Goal: Information Seeking & Learning: Find specific page/section

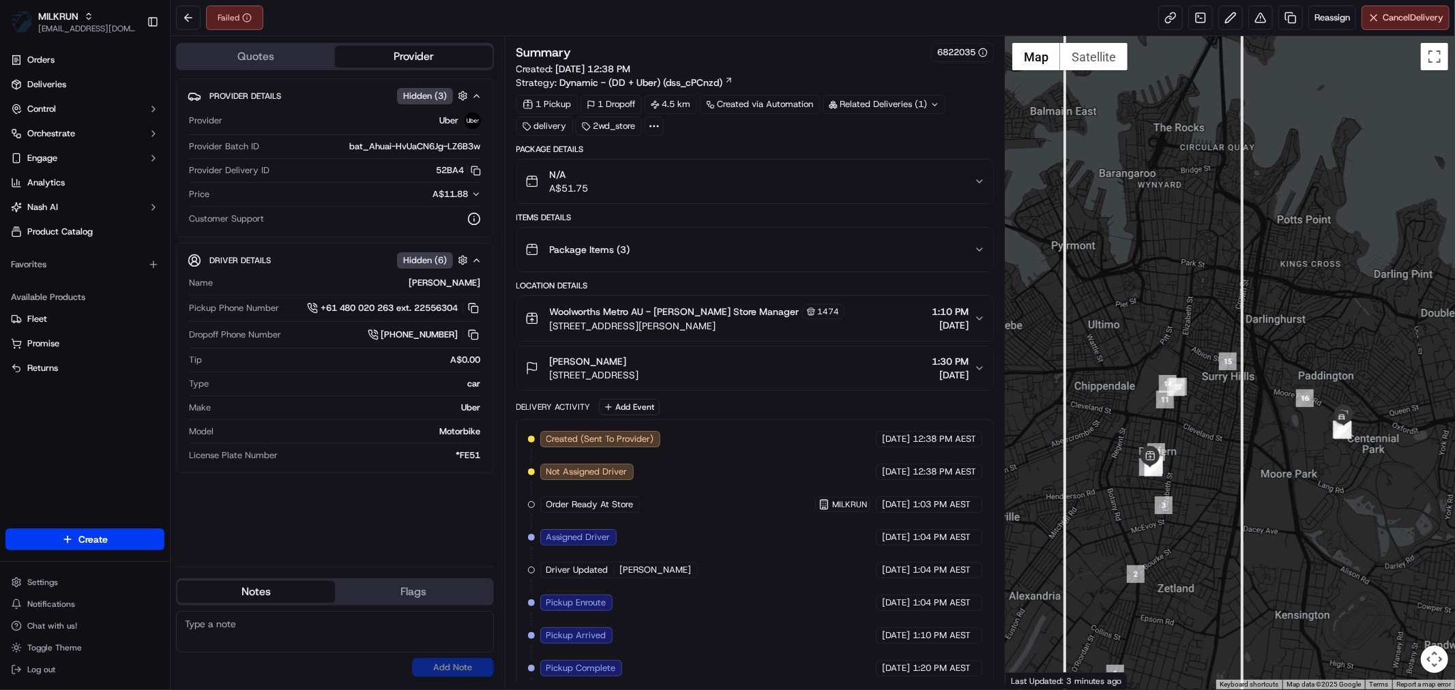
click at [173, 11] on div "Failed Reassign Cancel Delivery" at bounding box center [813, 18] width 1285 height 36
click at [196, 19] on button at bounding box center [188, 17] width 25 height 25
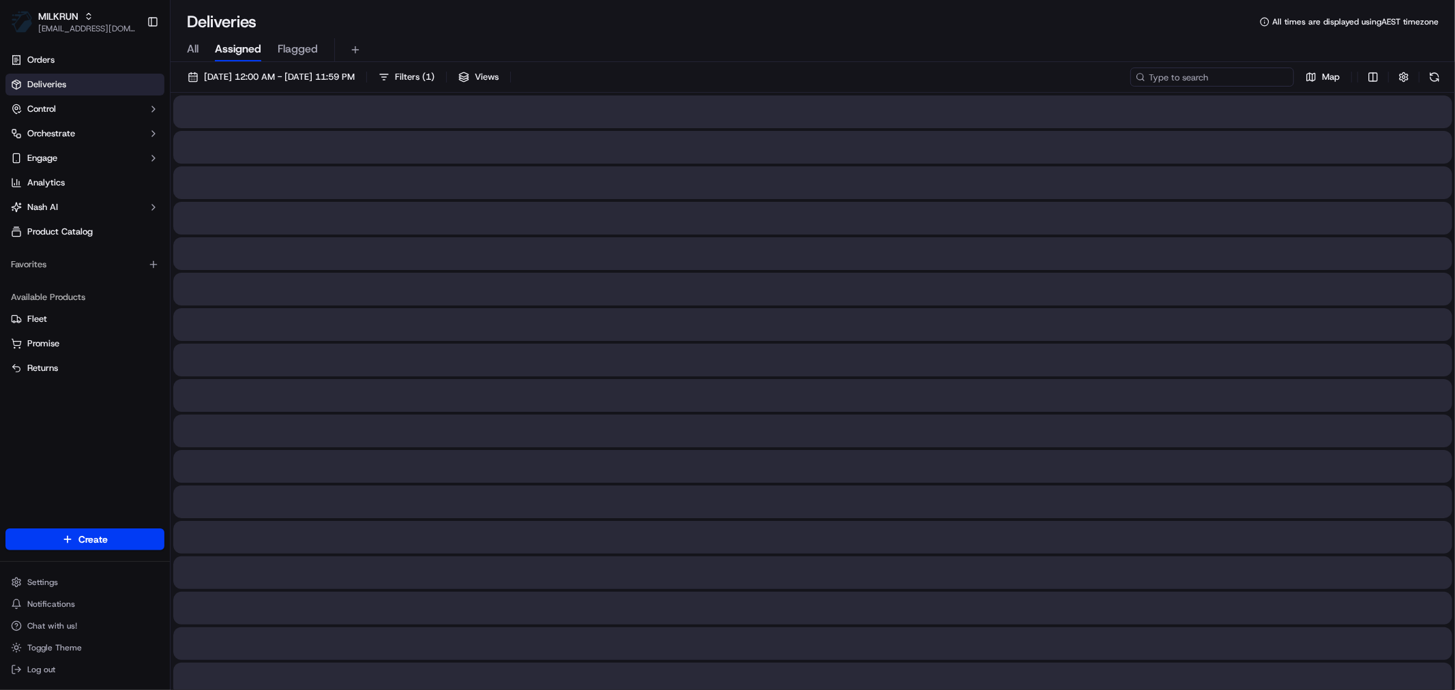
click at [1244, 80] on input at bounding box center [1212, 77] width 164 height 19
paste input "2617092157"
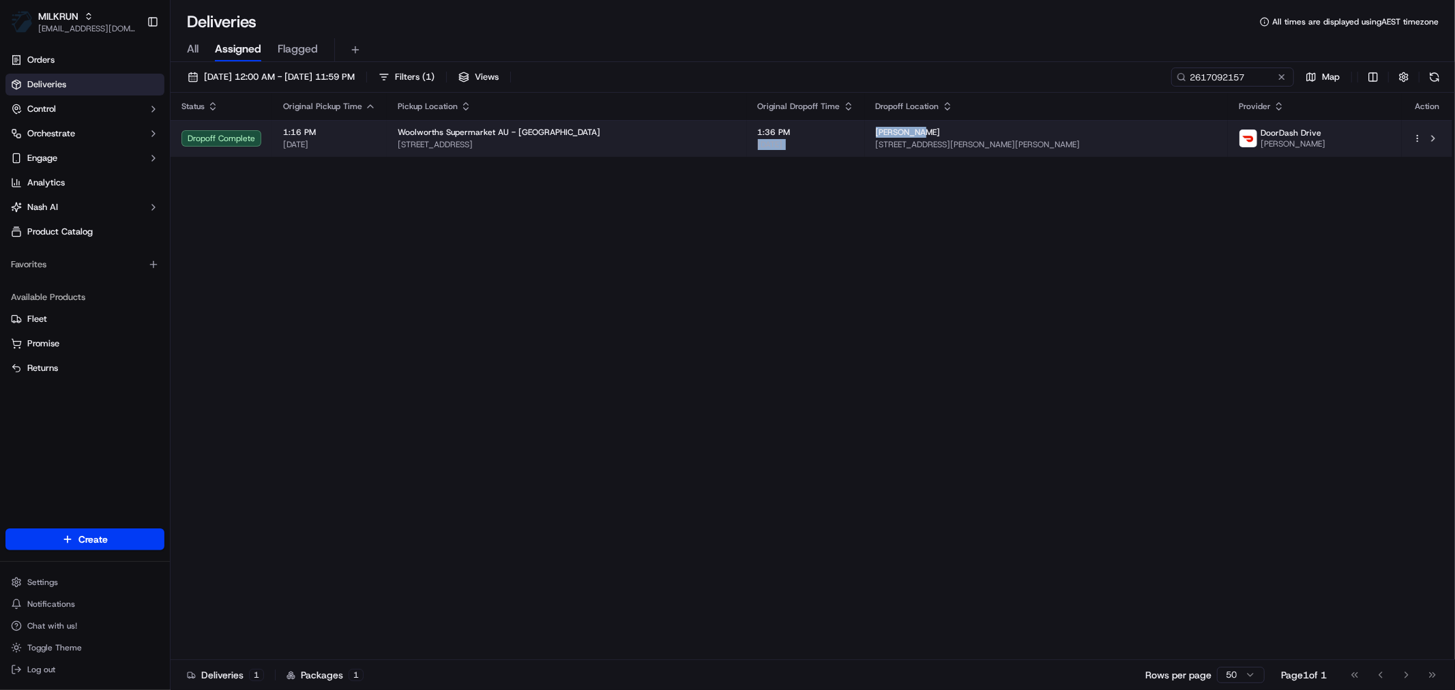
drag, startPoint x: 876, startPoint y: 133, endPoint x: 843, endPoint y: 133, distance: 32.7
click at [843, 133] on tr "Dropoff Complete 1:16 PM [DATE] Woolworths Supermarket AU - Warabrook [STREET_A…" at bounding box center [812, 138] width 1282 height 37
drag, startPoint x: 778, startPoint y: 284, endPoint x: 894, endPoint y: 157, distance: 172.9
click at [795, 276] on div "Status Original Pickup Time Pickup Location Original Dropoff Time Dropoff Locat…" at bounding box center [812, 377] width 1282 height 568
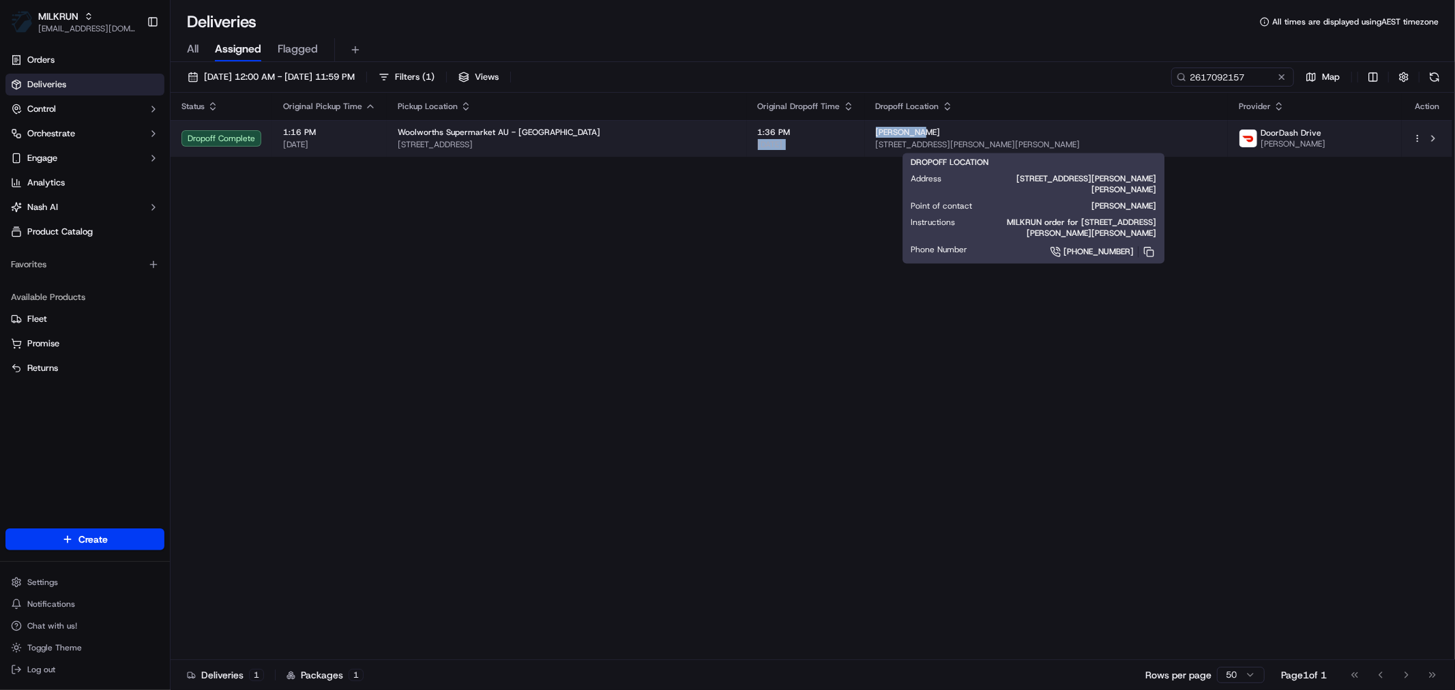
drag, startPoint x: 914, startPoint y: 128, endPoint x: 849, endPoint y: 130, distance: 65.5
click at [849, 130] on tr "Dropoff Complete 1:16 PM [DATE] Woolworths Supermarket AU - Warabrook [STREET_A…" at bounding box center [812, 138] width 1282 height 37
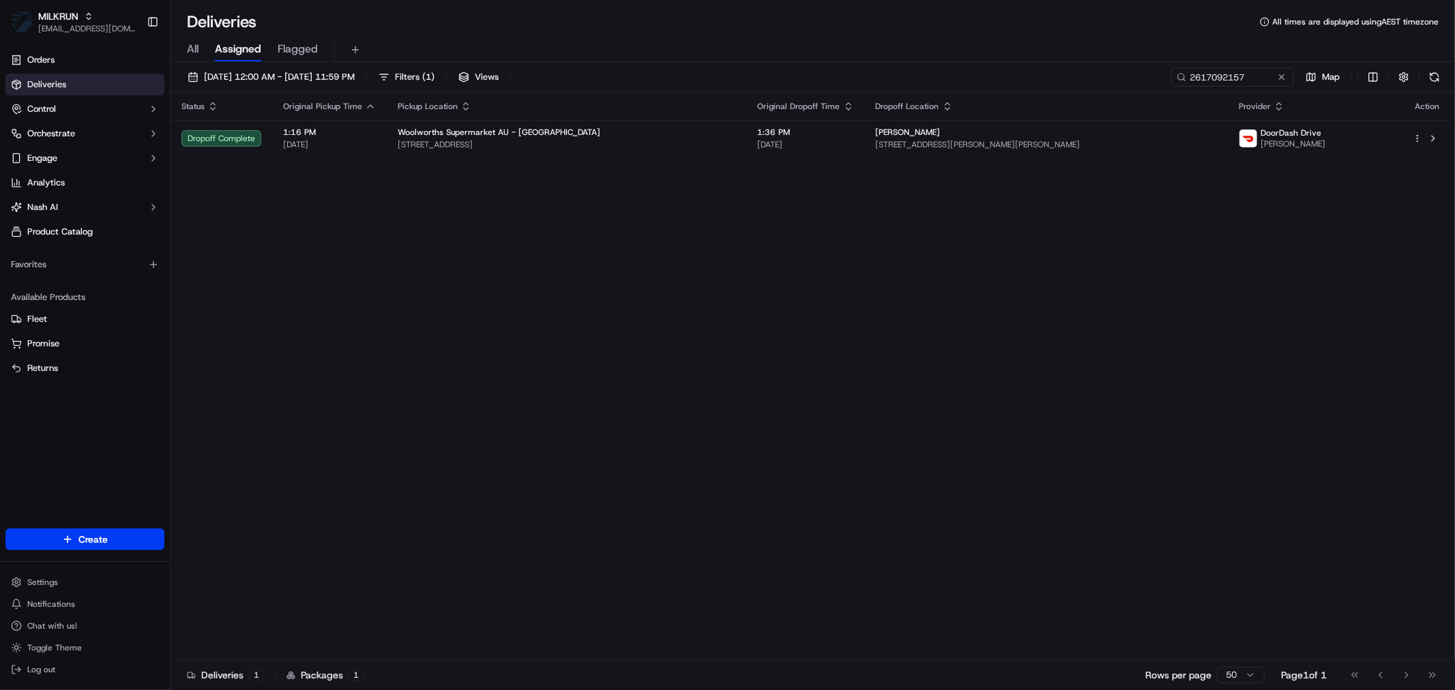
drag, startPoint x: 849, startPoint y: 240, endPoint x: 871, endPoint y: 233, distance: 23.1
click at [862, 236] on div "Status Original Pickup Time Pickup Location Original Dropoff Time Dropoff Locat…" at bounding box center [812, 377] width 1282 height 568
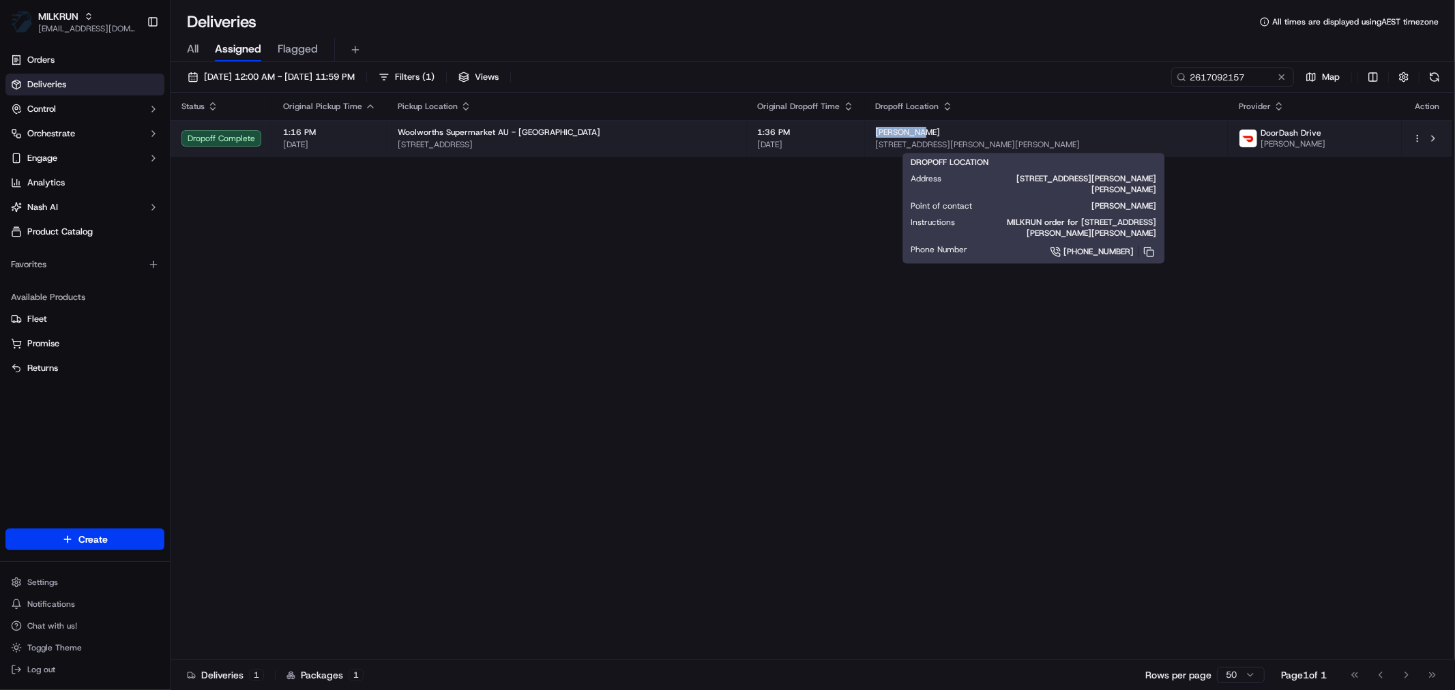
drag, startPoint x: 916, startPoint y: 127, endPoint x: 868, endPoint y: 128, distance: 47.8
click at [876, 128] on div "[PERSON_NAME]" at bounding box center [1046, 132] width 341 height 11
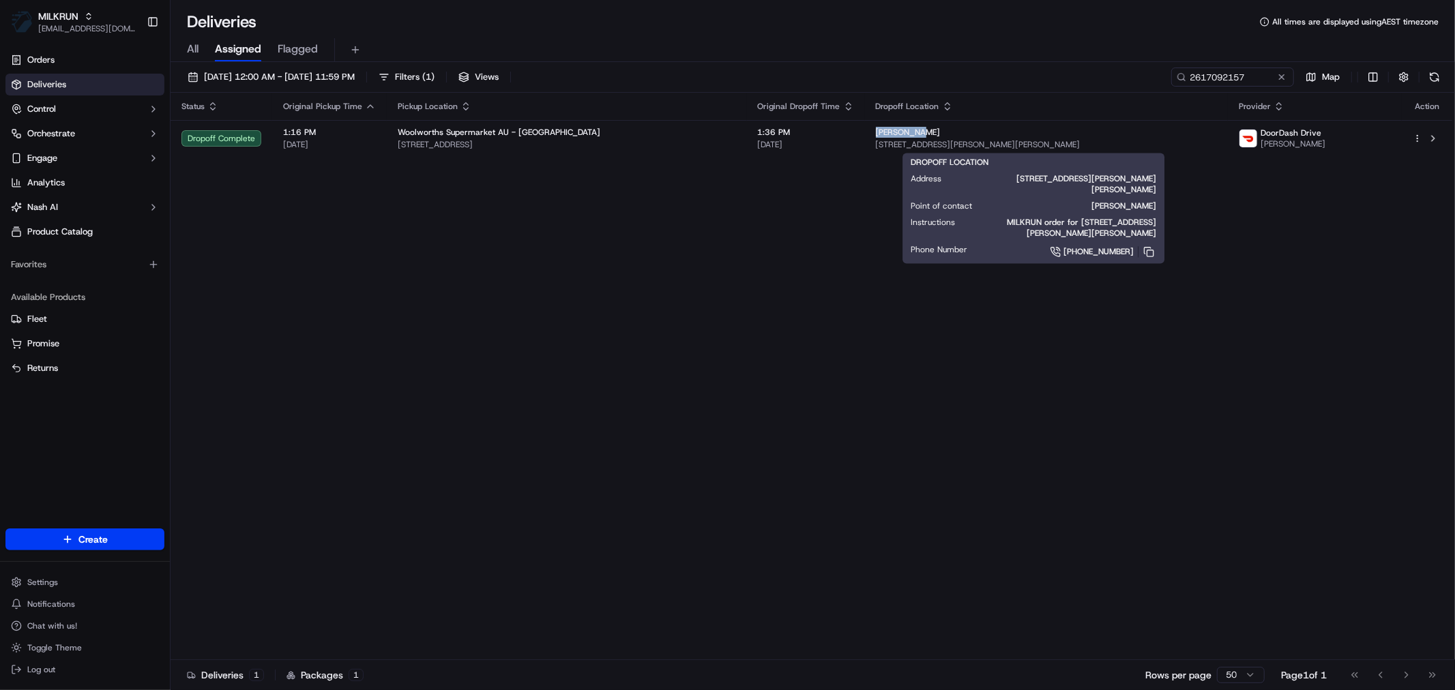
copy span "[PERSON_NAME]"
drag, startPoint x: 1251, startPoint y: 78, endPoint x: 1129, endPoint y: 77, distance: 121.4
click at [1129, 77] on div "[DATE] 12:00 AM - [DATE] 11:59 PM Filters ( 1 ) Views 2617092157 Map" at bounding box center [813, 80] width 1285 height 25
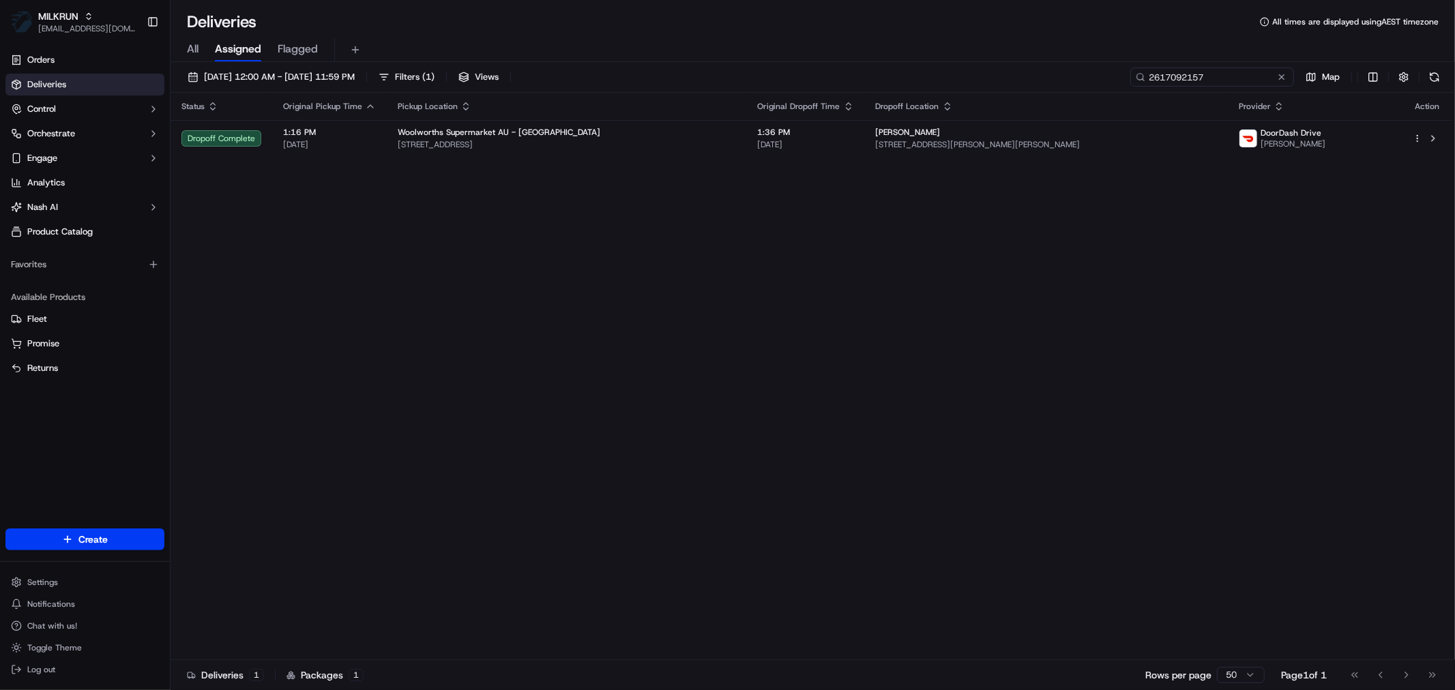
paste input "9E560"
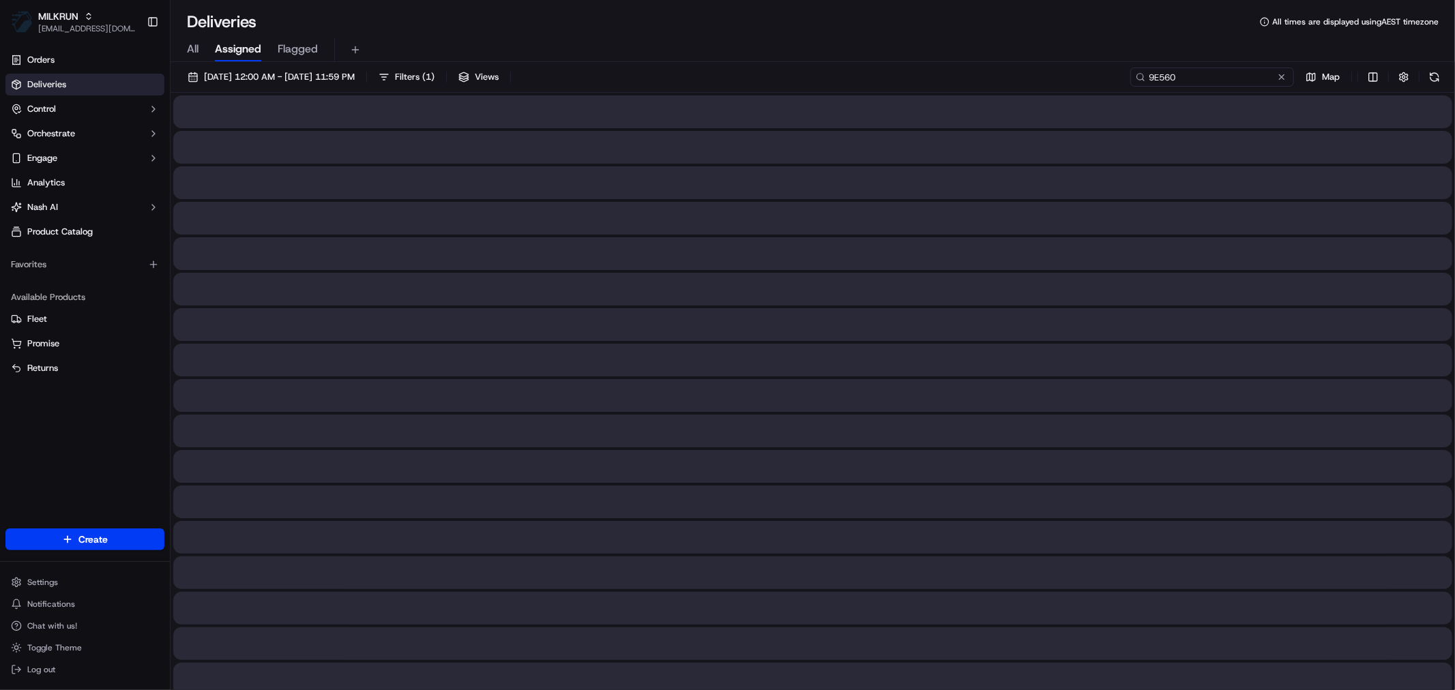
type input "9E560"
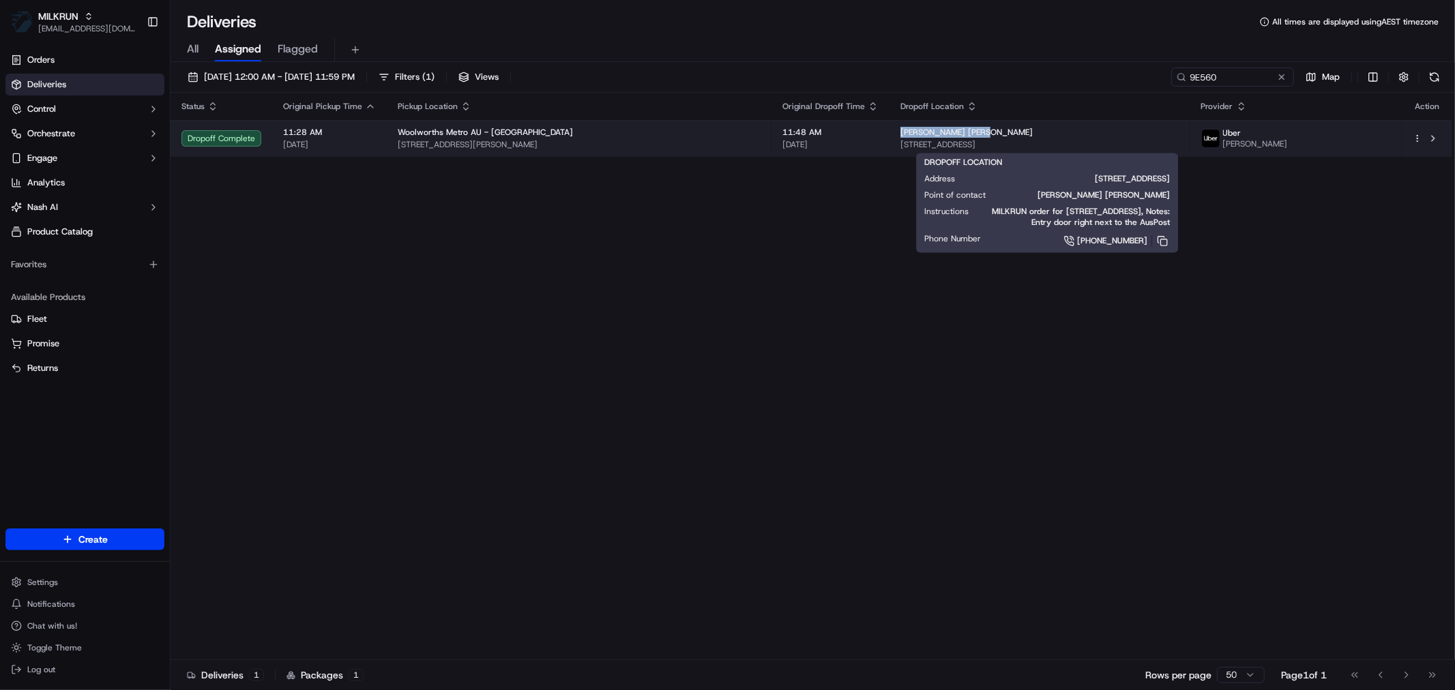
drag, startPoint x: 974, startPoint y: 130, endPoint x: 868, endPoint y: 130, distance: 105.7
click at [901, 130] on div "[PERSON_NAME] [PERSON_NAME]" at bounding box center [1040, 132] width 279 height 11
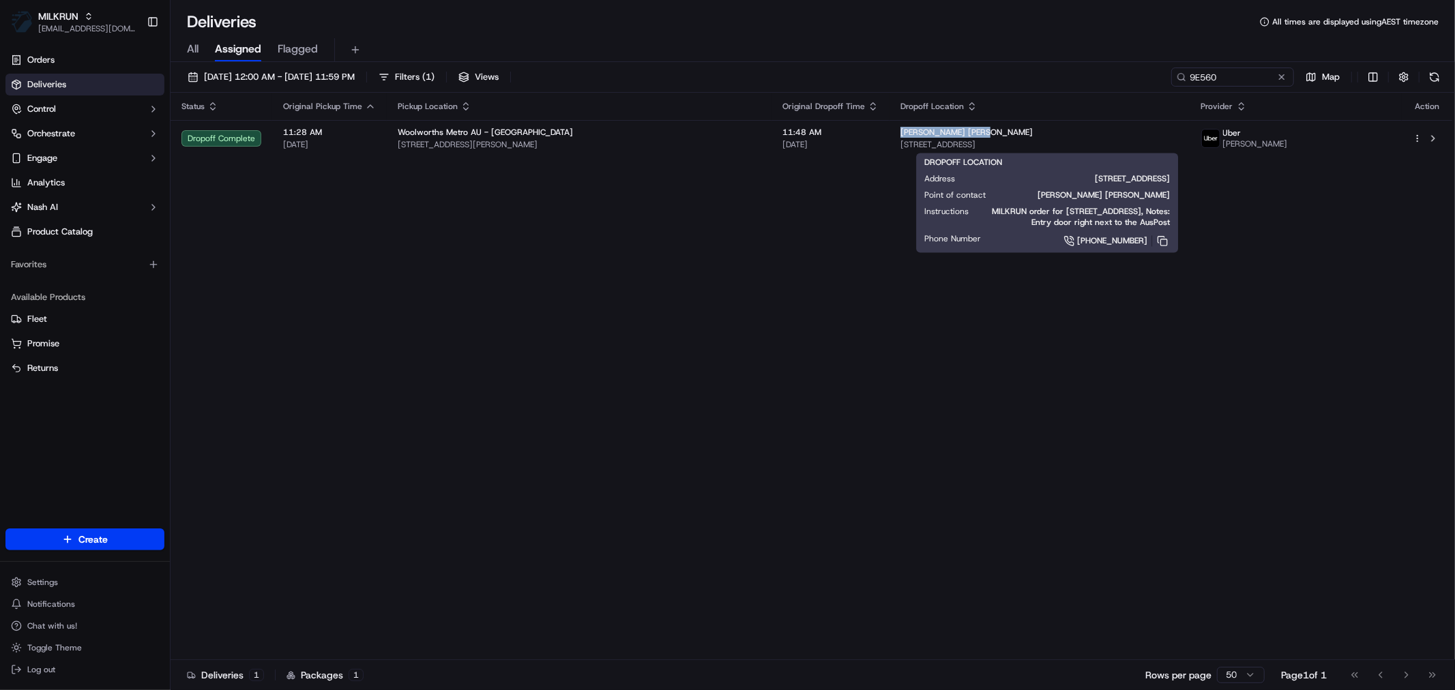
copy span "[PERSON_NAME] [PERSON_NAME]"
drag, startPoint x: 712, startPoint y: 263, endPoint x: 701, endPoint y: 261, distance: 11.1
click at [711, 263] on div "Status Original Pickup Time Pickup Location Original Dropoff Time Dropoff Locat…" at bounding box center [812, 377] width 1282 height 568
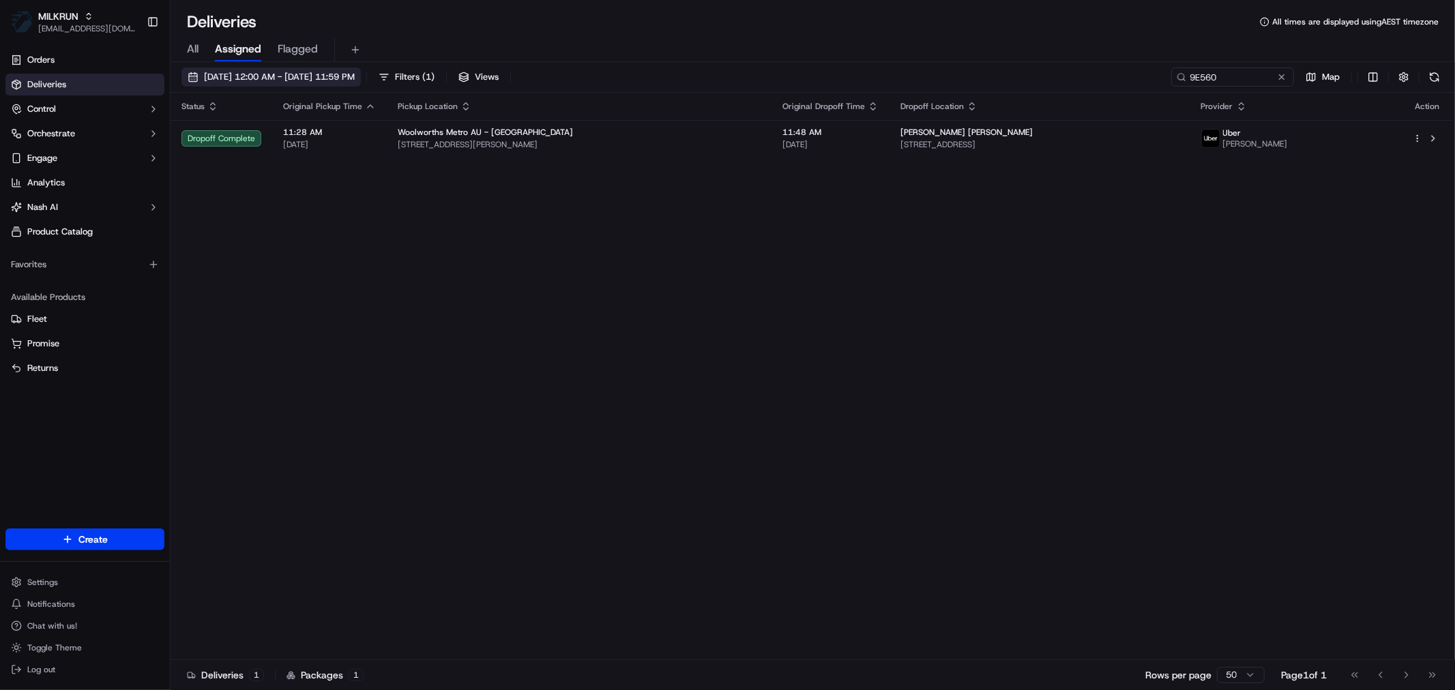
click at [254, 74] on span "[DATE] 12:00 AM - [DATE] 11:59 PM" at bounding box center [279, 77] width 151 height 12
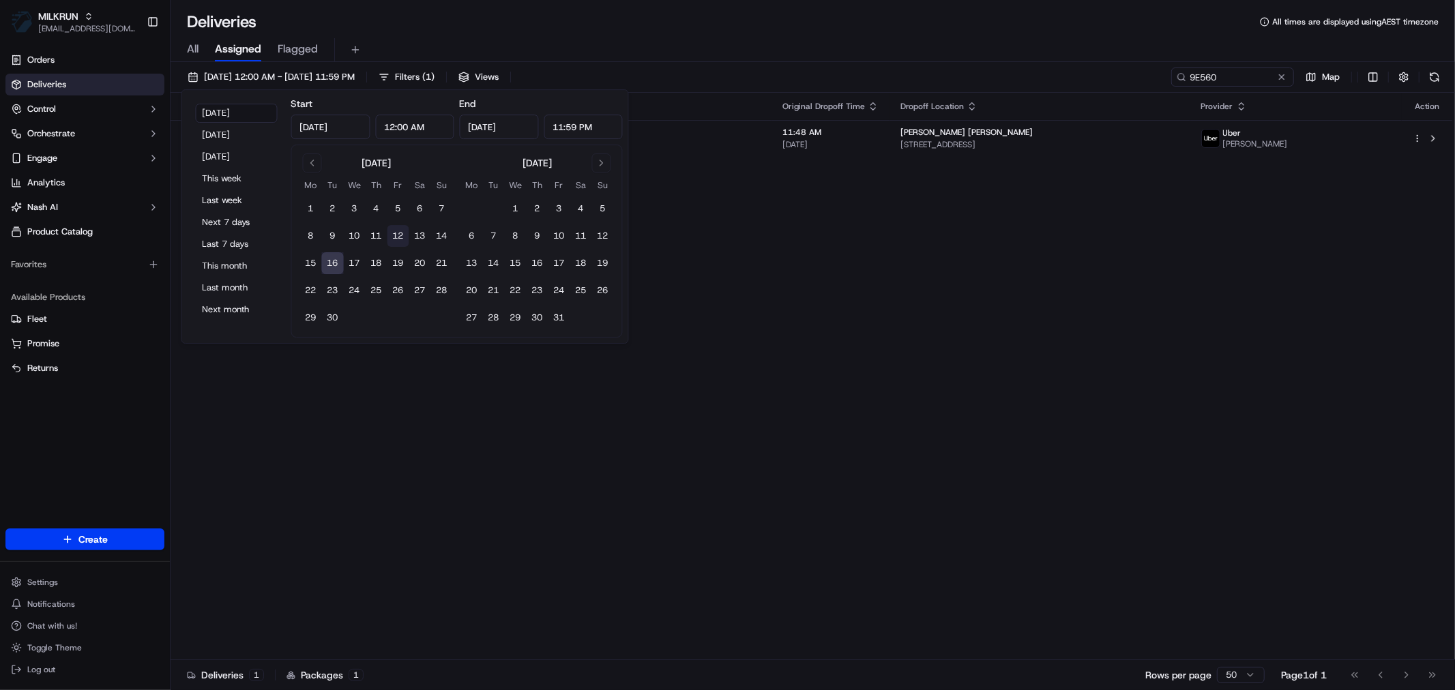
click at [396, 230] on button "12" at bounding box center [399, 236] width 22 height 22
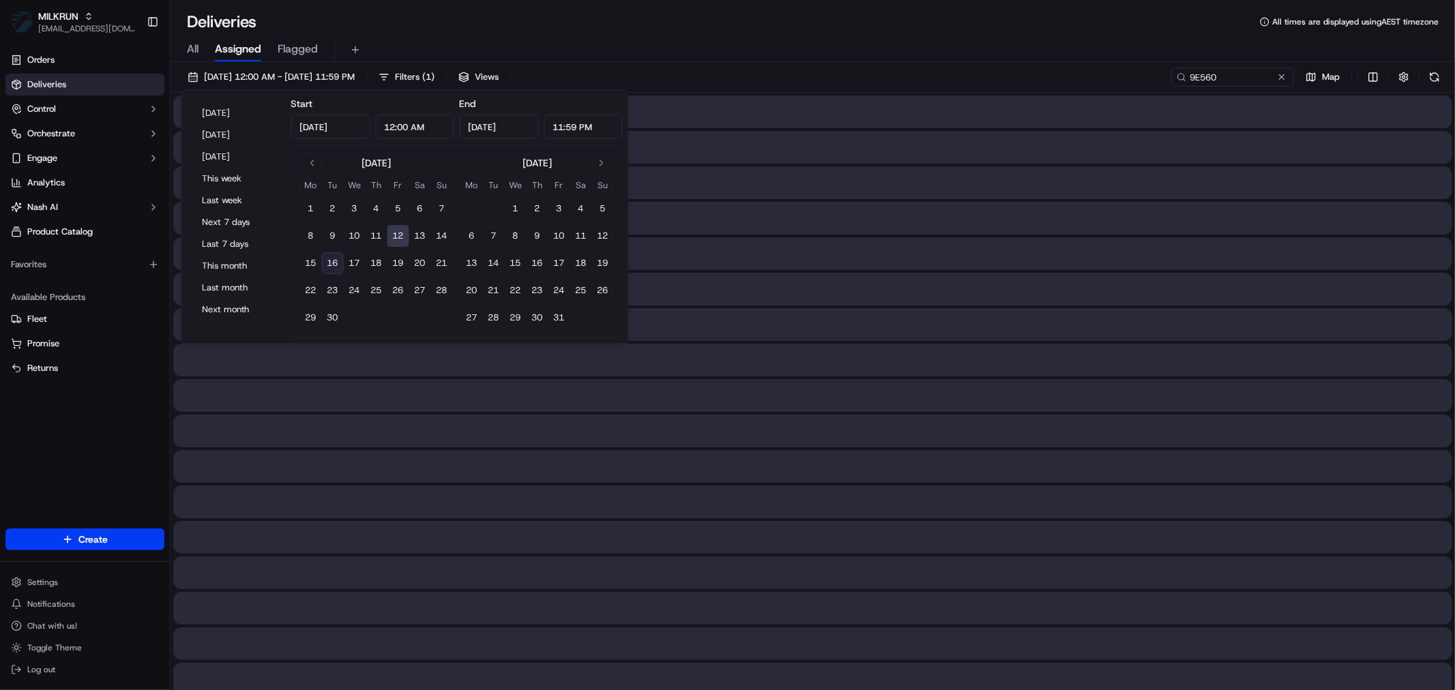
type input "[DATE]"
click at [334, 264] on button "16" at bounding box center [333, 263] width 22 height 22
type input "[DATE]"
click at [1233, 76] on input "9E560" at bounding box center [1212, 77] width 164 height 19
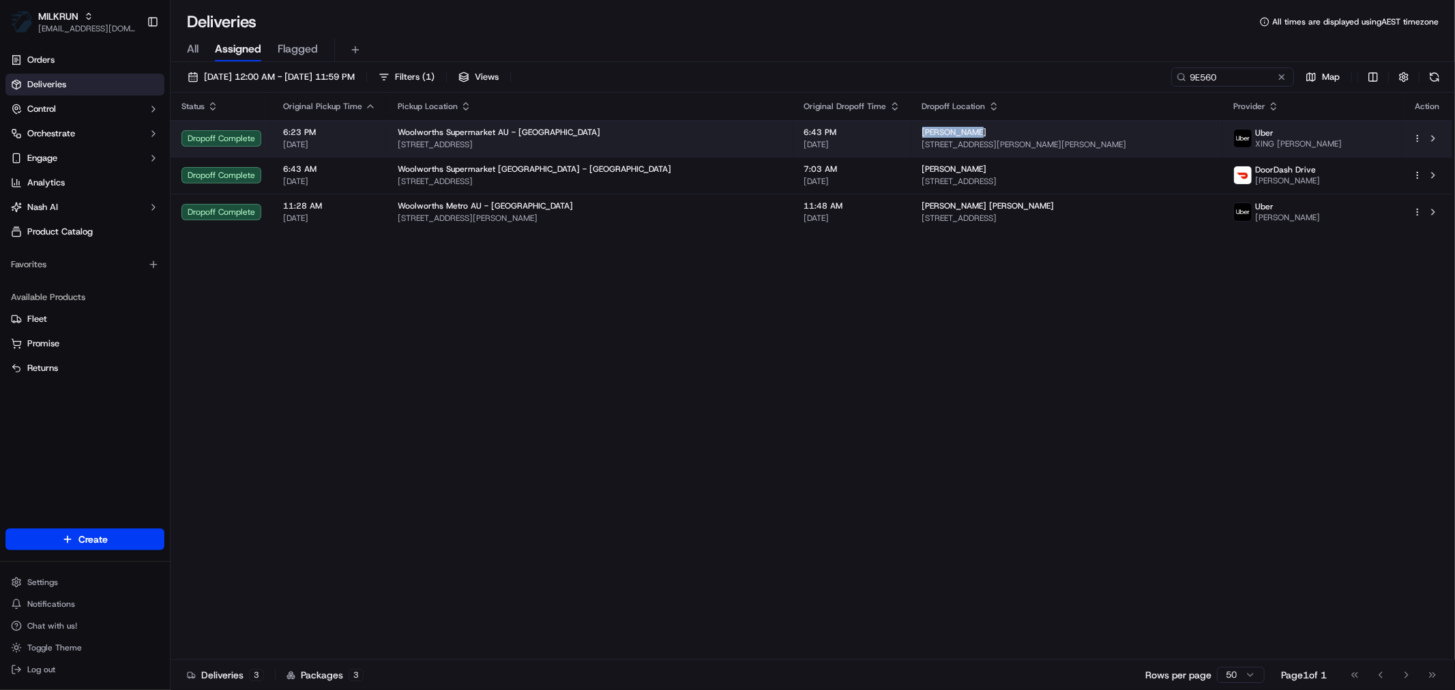
drag, startPoint x: 906, startPoint y: 131, endPoint x: 851, endPoint y: 136, distance: 54.8
click at [911, 136] on td "Nidal Aktila [STREET_ADDRESS][PERSON_NAME][PERSON_NAME]" at bounding box center [1067, 138] width 312 height 37
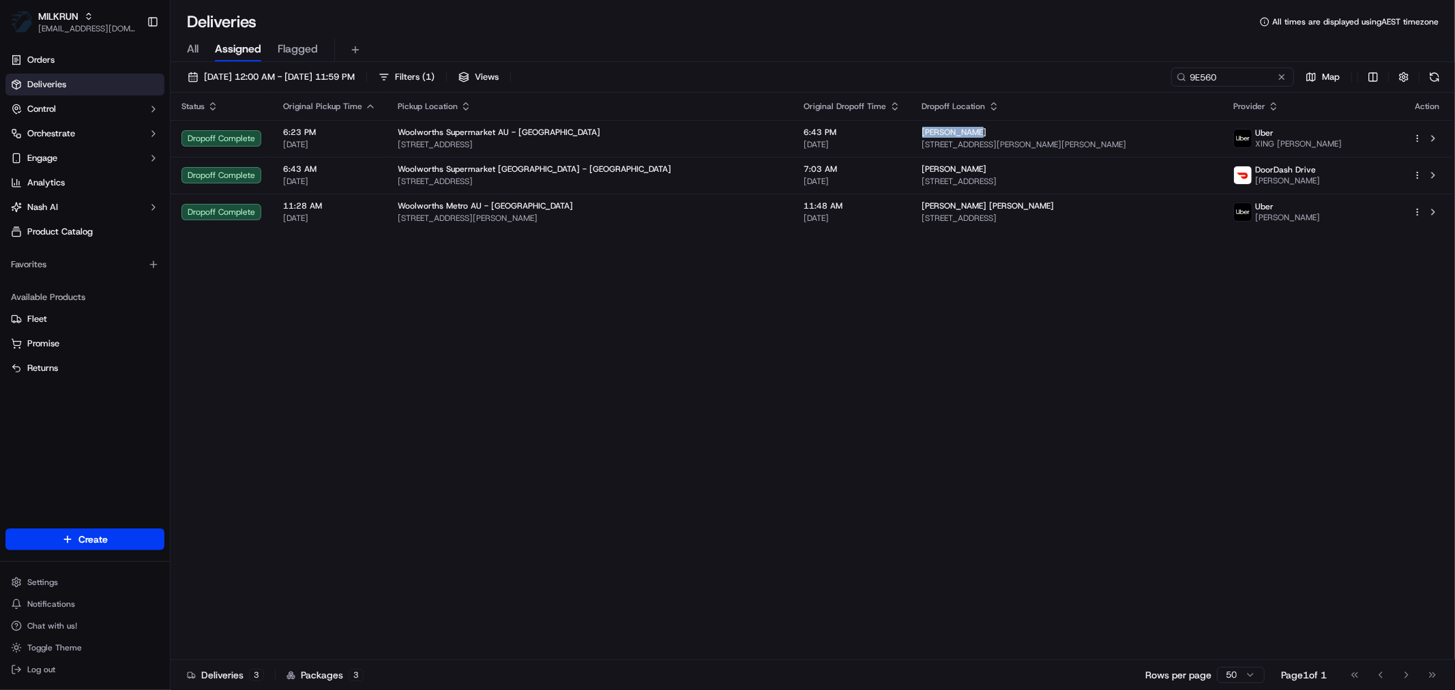
copy span "[PERSON_NAME]"
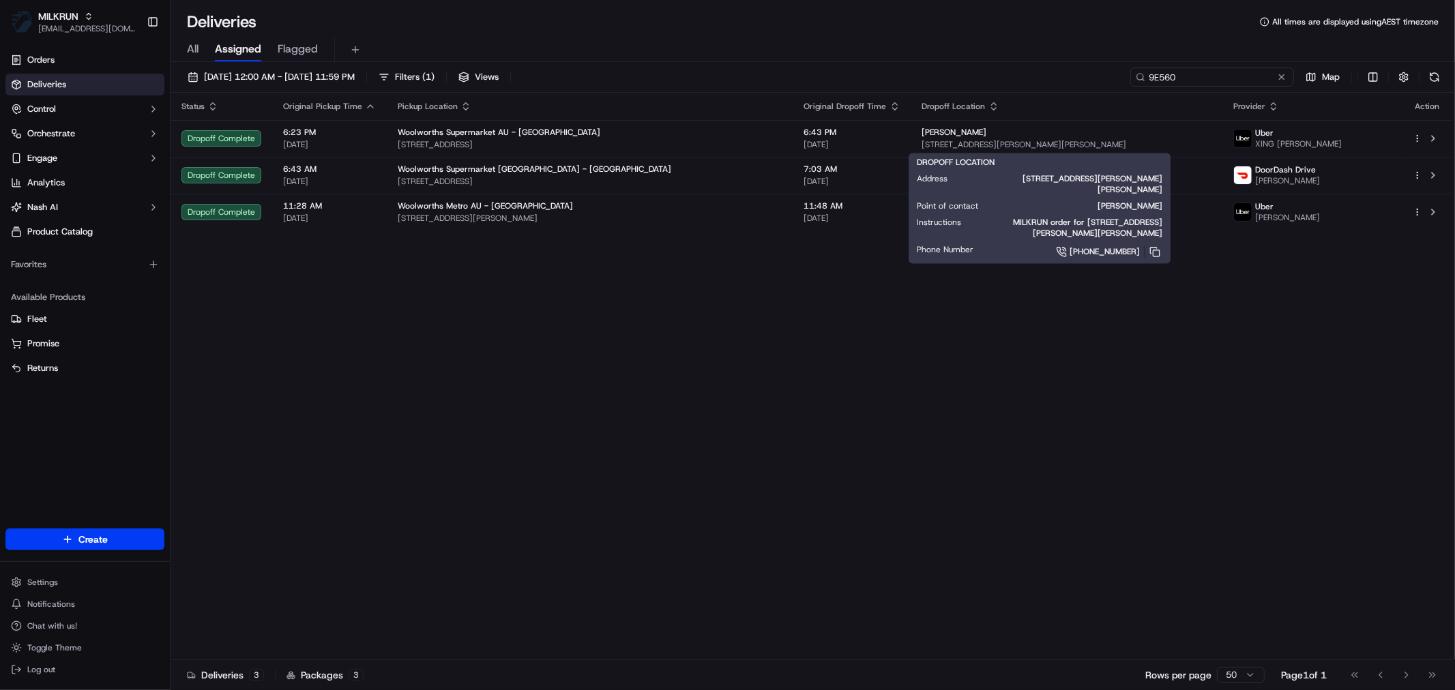
drag, startPoint x: 1189, startPoint y: 70, endPoint x: 1160, endPoint y: 67, distance: 28.8
click at [1160, 68] on input "9E560" at bounding box center [1212, 77] width 164 height 19
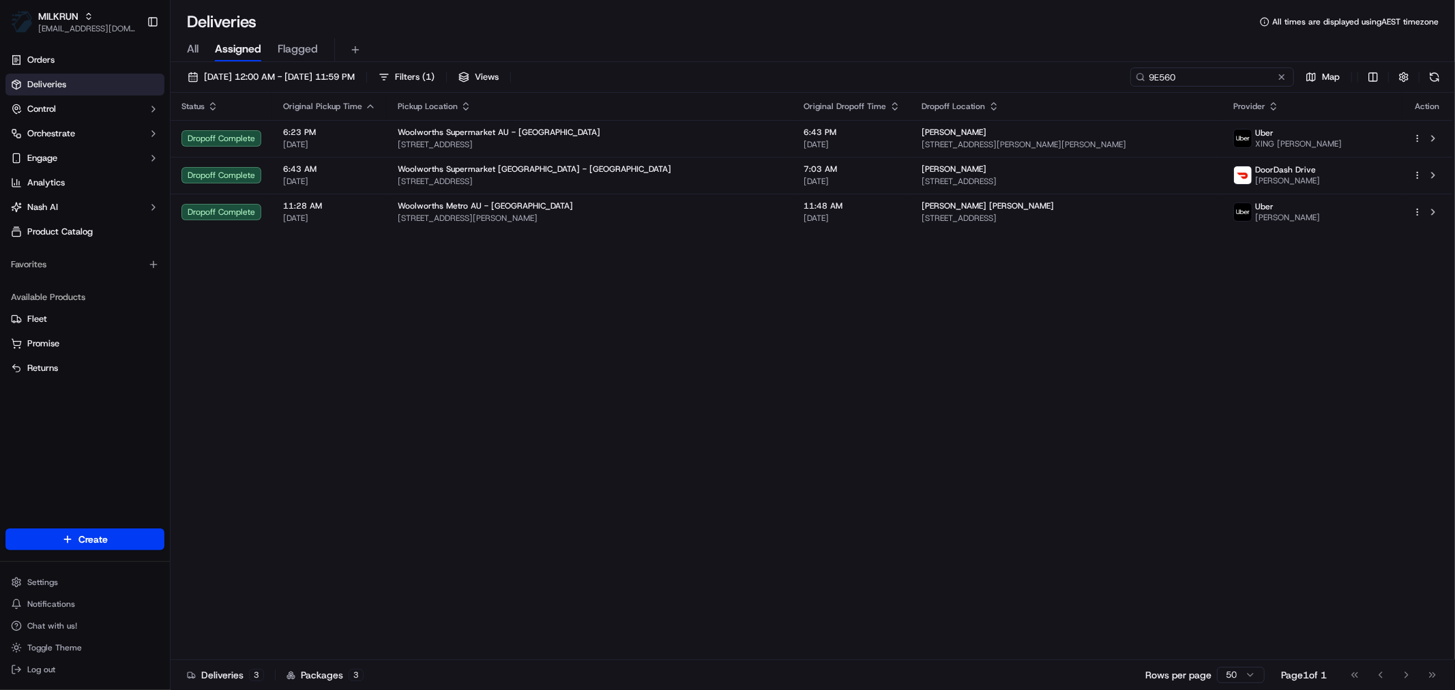
click at [1156, 73] on input "9E560" at bounding box center [1212, 77] width 164 height 19
paste input "ABB8E"
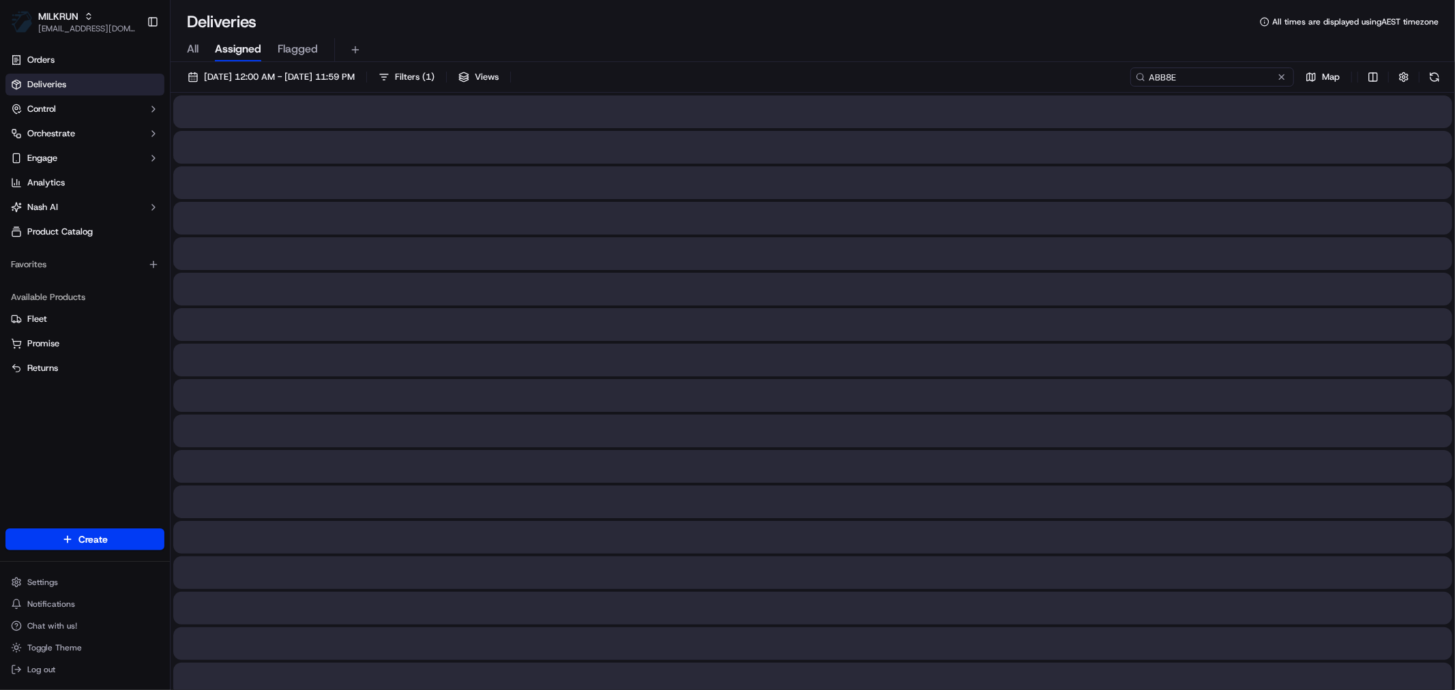
type input "ABB8E"
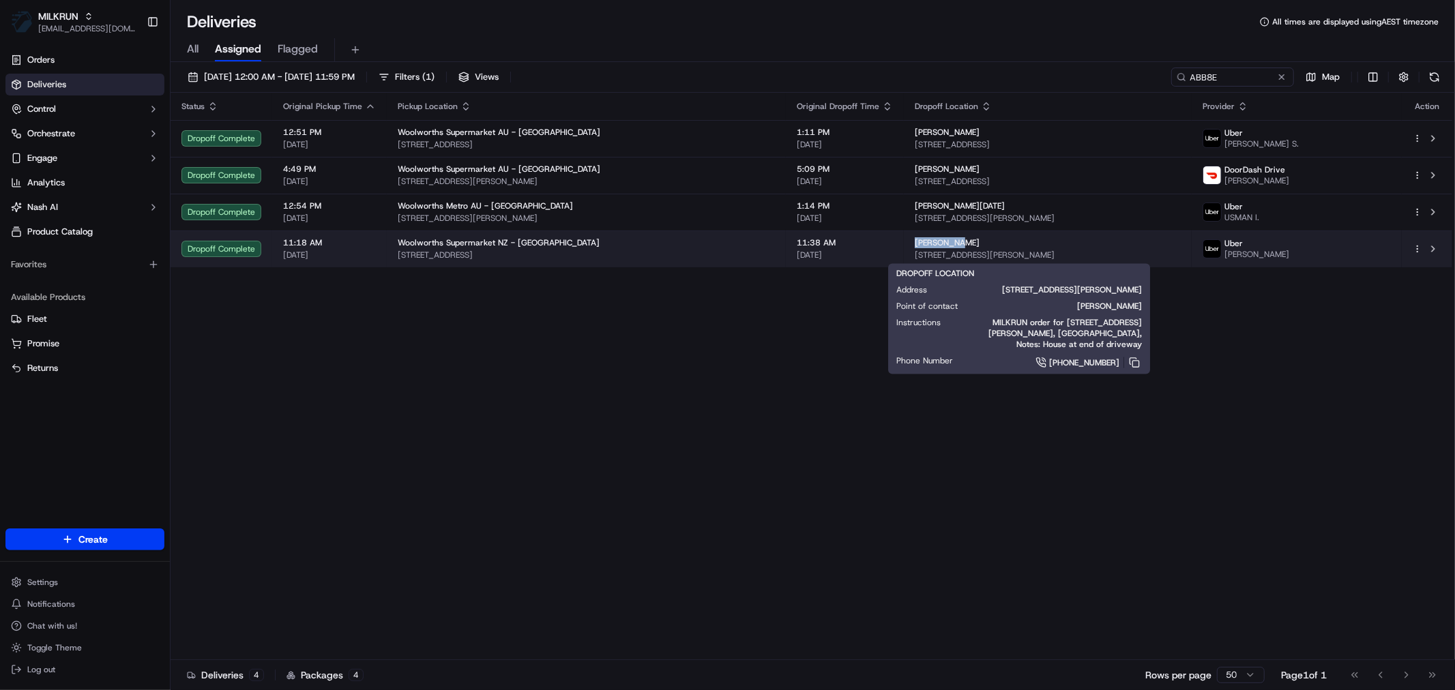
drag, startPoint x: 896, startPoint y: 240, endPoint x: 850, endPoint y: 246, distance: 46.7
click at [904, 246] on td "[PERSON_NAME] [STREET_ADDRESS][PERSON_NAME]" at bounding box center [1048, 249] width 288 height 37
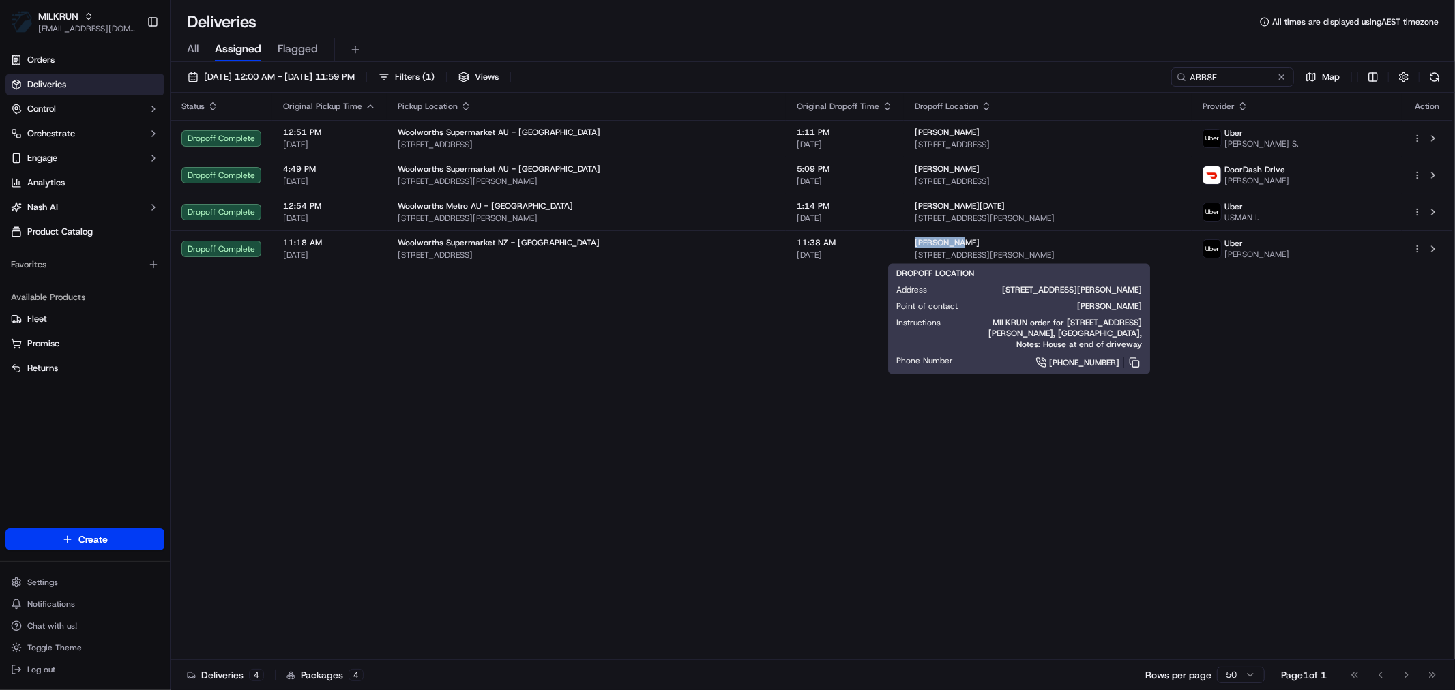
copy span "[PERSON_NAME]"
